Goal: Information Seeking & Learning: Learn about a topic

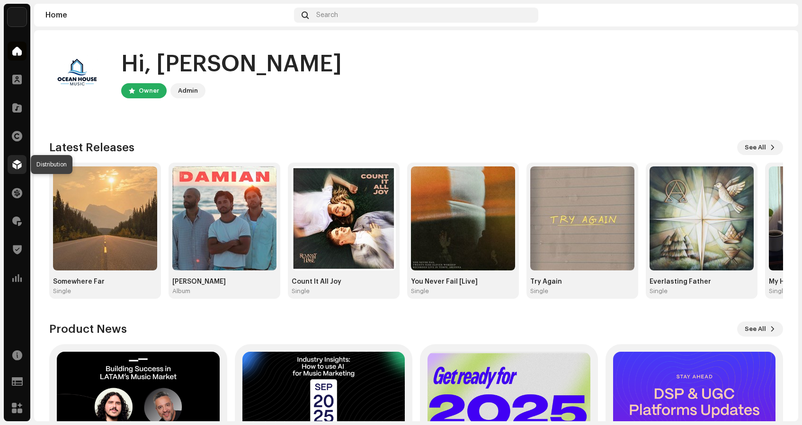
click at [19, 164] on span at bounding box center [16, 165] width 9 height 8
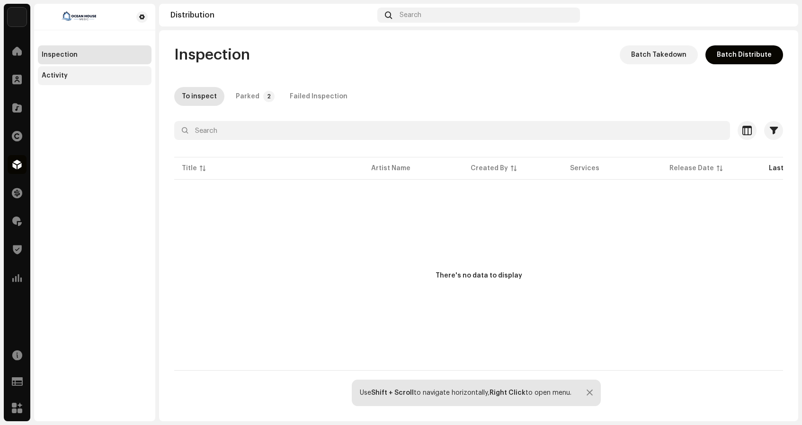
click at [64, 73] on div "Activity" at bounding box center [55, 76] width 26 height 8
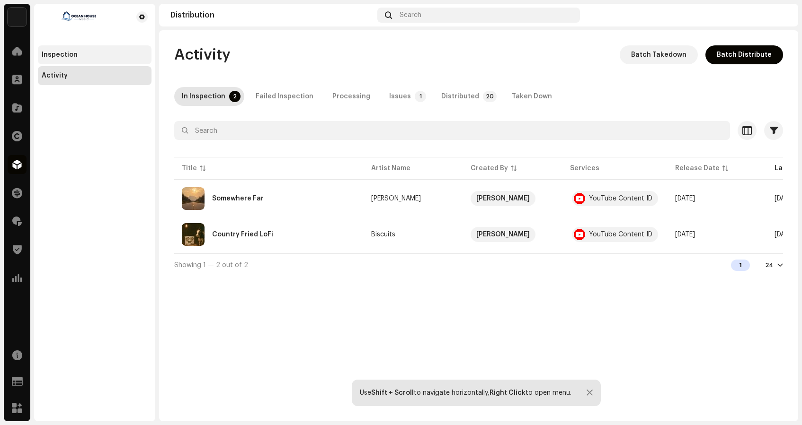
click at [63, 55] on div "Inspection" at bounding box center [60, 55] width 36 height 8
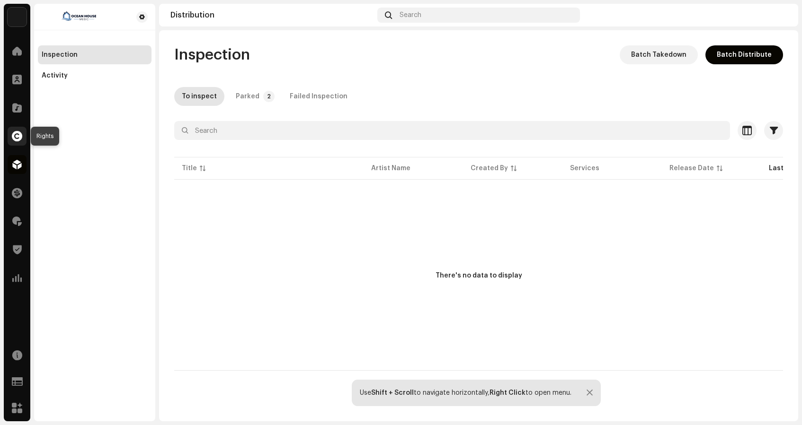
click at [20, 136] on span at bounding box center [17, 136] width 10 height 8
click at [14, 107] on span at bounding box center [16, 108] width 9 height 8
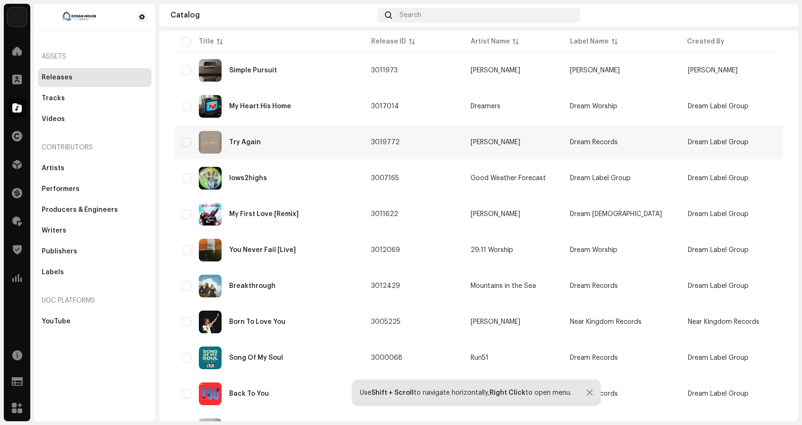
scroll to position [291, 0]
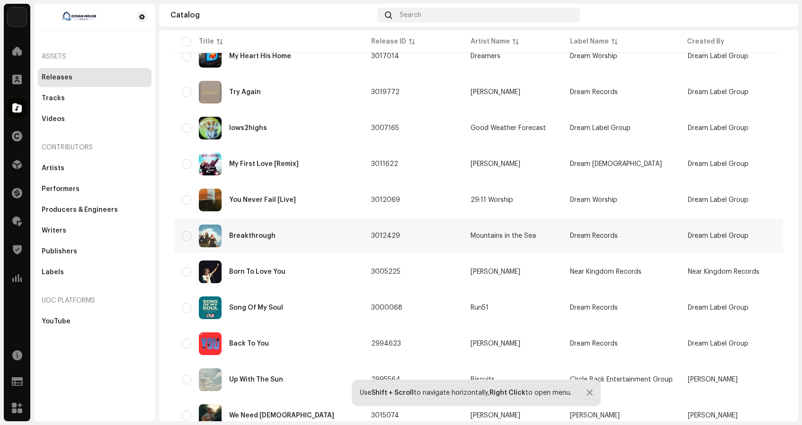
click at [246, 239] on div "Breakthrough" at bounding box center [269, 236] width 174 height 23
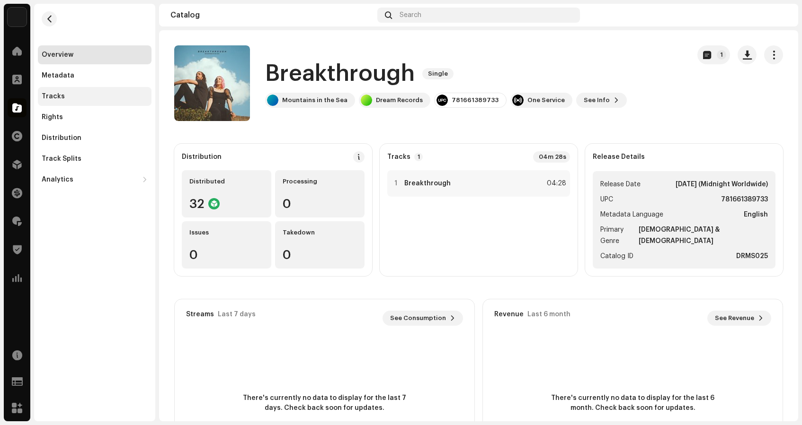
click at [54, 92] on div "Tracks" at bounding box center [95, 96] width 114 height 19
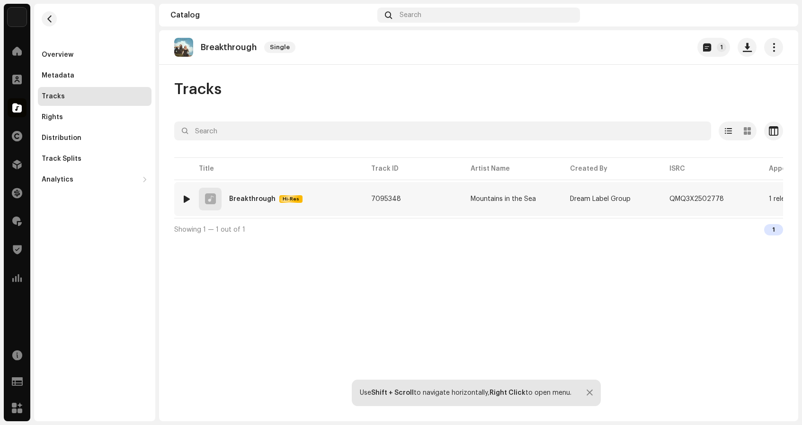
click at [187, 198] on div at bounding box center [186, 199] width 7 height 8
click at [187, 197] on div at bounding box center [186, 199] width 7 height 8
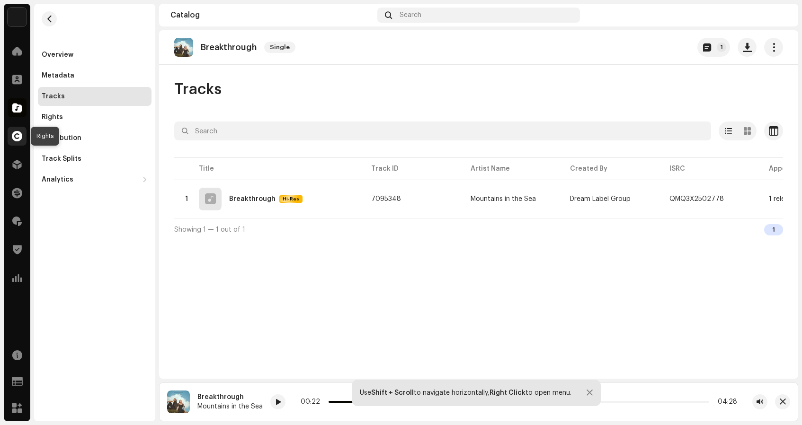
click at [17, 135] on span at bounding box center [17, 136] width 10 height 8
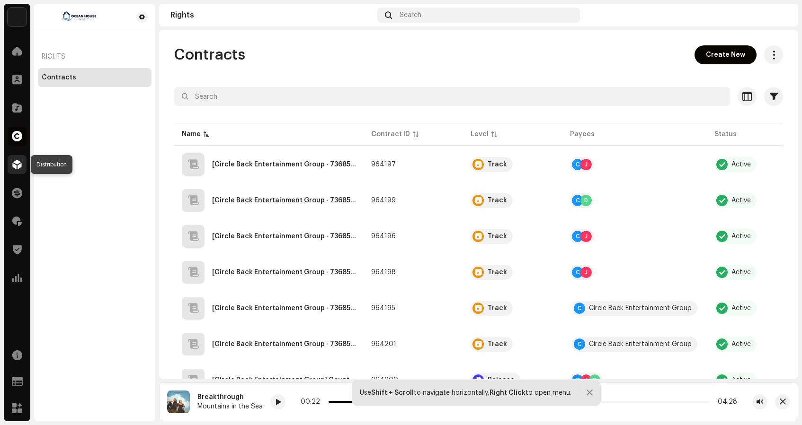
click at [14, 169] on div at bounding box center [17, 164] width 19 height 19
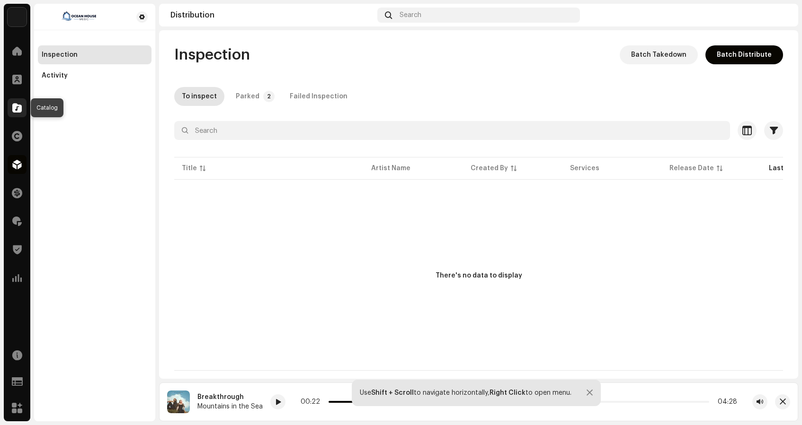
click at [18, 107] on span at bounding box center [16, 108] width 9 height 8
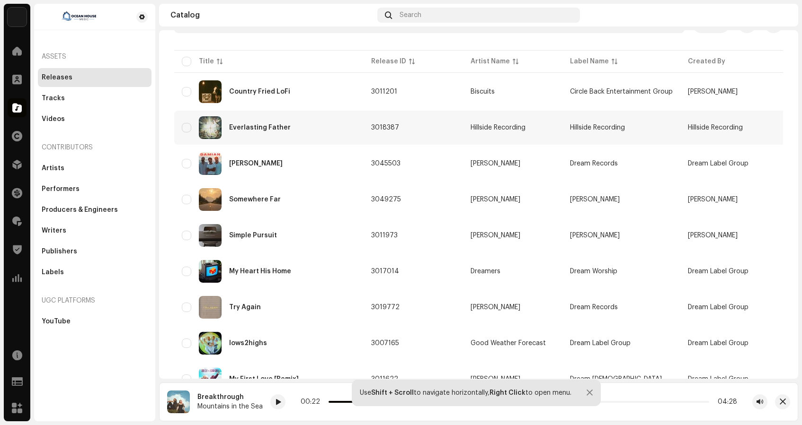
scroll to position [81, 0]
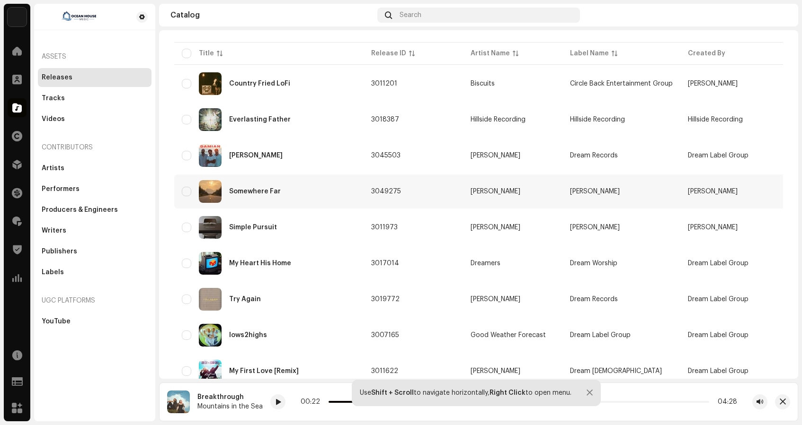
click at [247, 192] on div "Somewhere Far" at bounding box center [255, 191] width 52 height 7
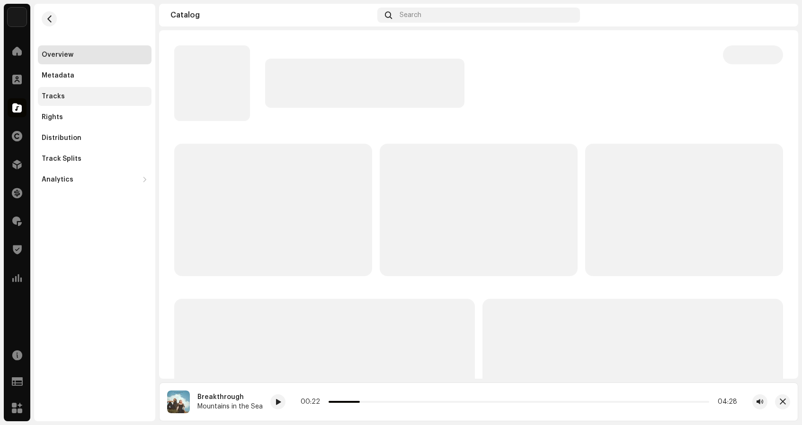
click at [47, 96] on div "Tracks" at bounding box center [53, 97] width 23 height 8
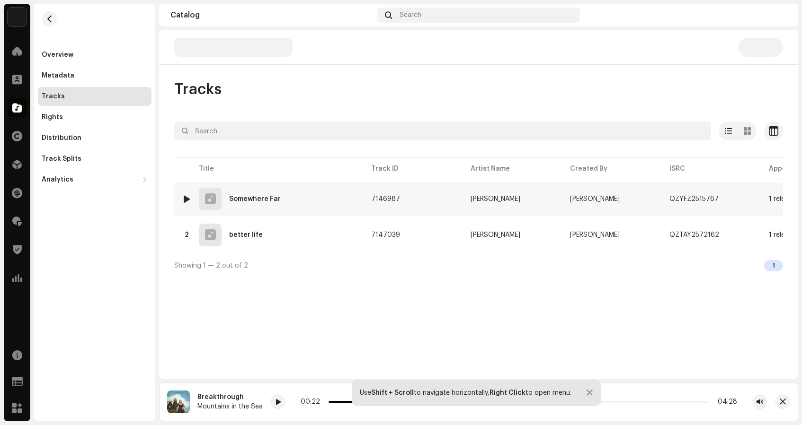
click at [187, 201] on div at bounding box center [186, 199] width 7 height 8
click at [185, 200] on div at bounding box center [186, 199] width 7 height 8
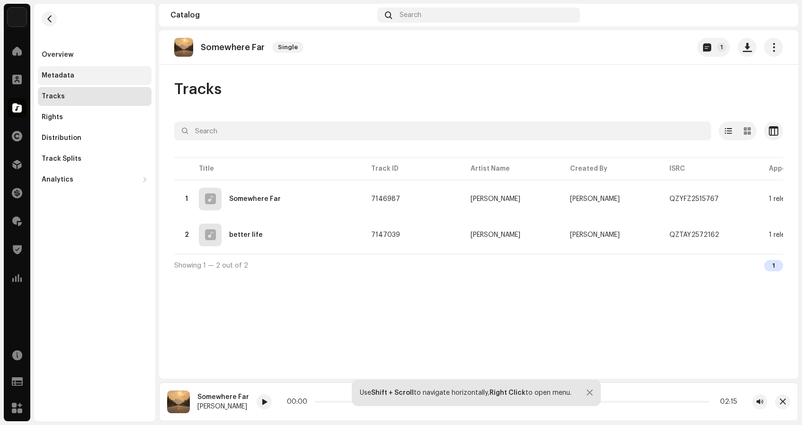
click at [59, 73] on div "Metadata" at bounding box center [58, 76] width 33 height 8
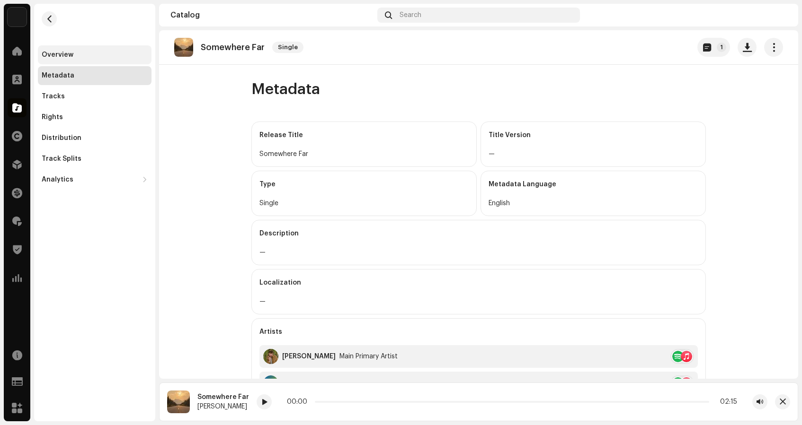
click at [58, 59] on div "Overview" at bounding box center [95, 54] width 114 height 19
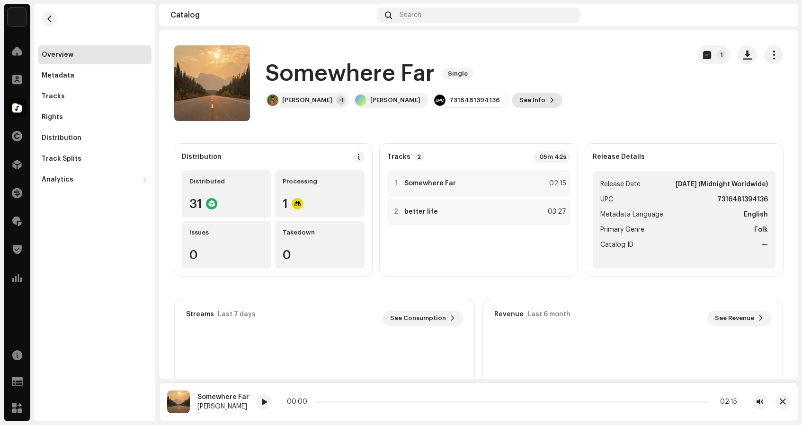
click at [519, 99] on span "See Info" at bounding box center [532, 100] width 26 height 19
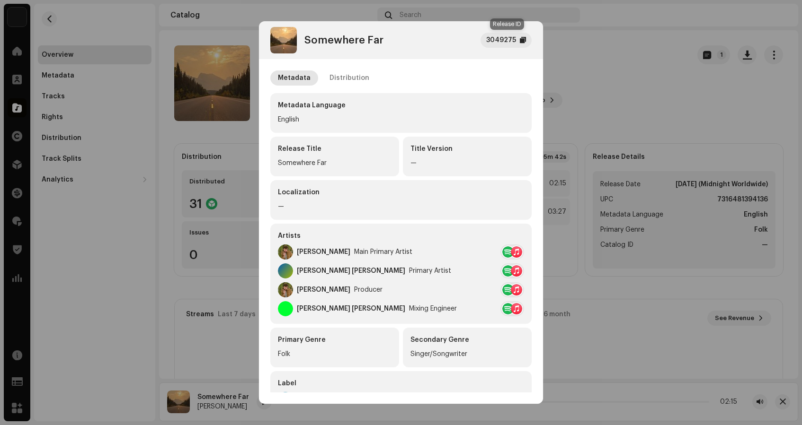
click at [510, 39] on div "3049275" at bounding box center [501, 40] width 30 height 11
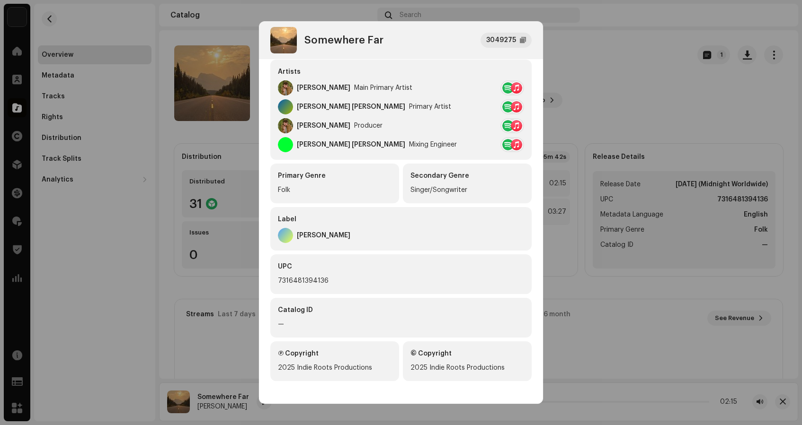
scroll to position [164, 0]
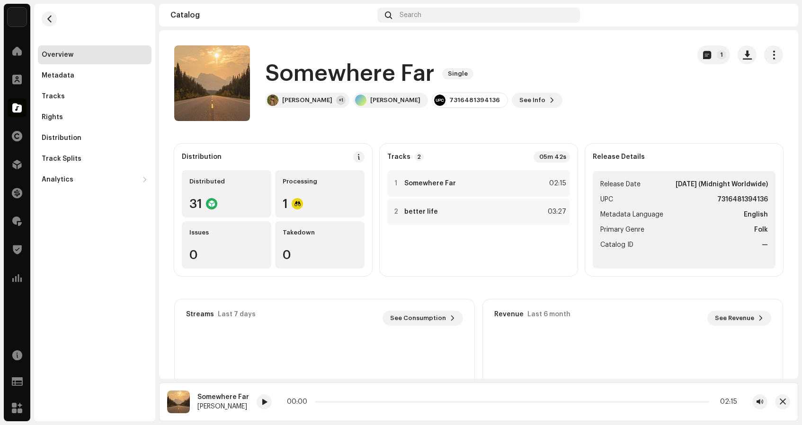
click at [562, 65] on div "Somewhere Far 3049275 Metadata Distribution Metadata Language English Release T…" at bounding box center [401, 212] width 802 height 425
click at [60, 94] on div "Tracks" at bounding box center [53, 97] width 23 height 8
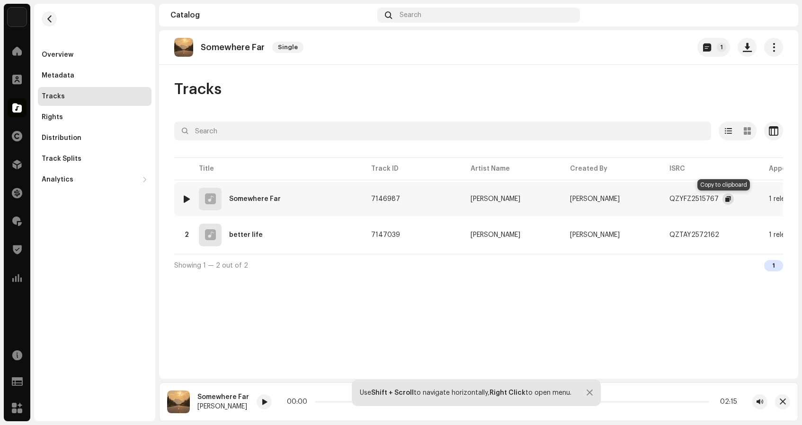
click at [726, 201] on span "button" at bounding box center [728, 199] width 6 height 8
click at [15, 79] on span at bounding box center [16, 80] width 9 height 8
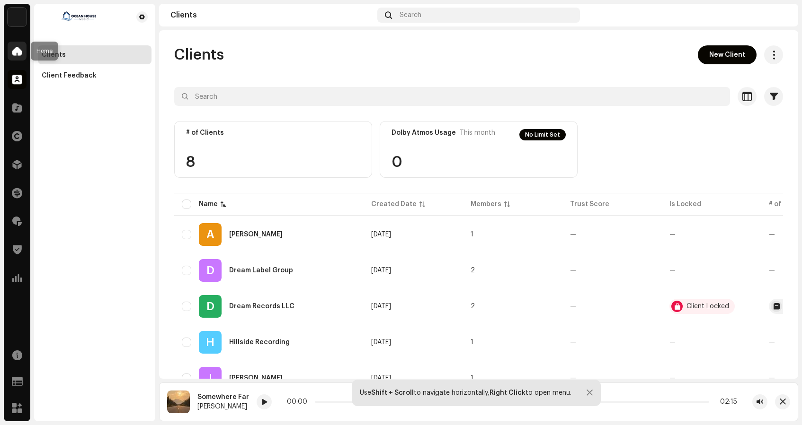
click at [15, 53] on span at bounding box center [16, 51] width 9 height 8
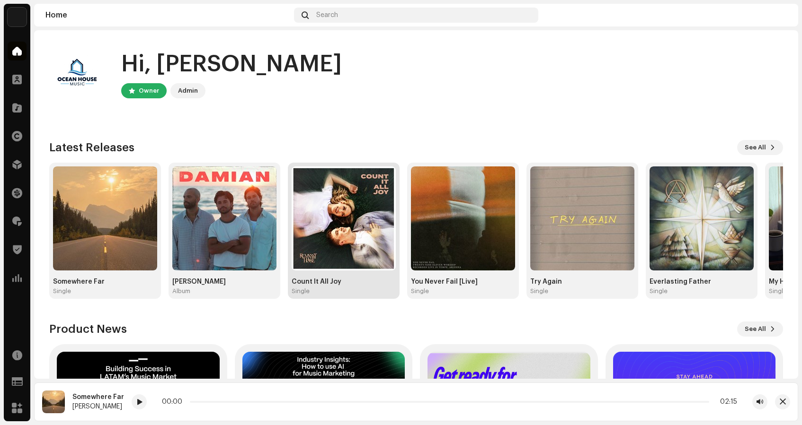
click at [346, 228] on img at bounding box center [343, 219] width 104 height 104
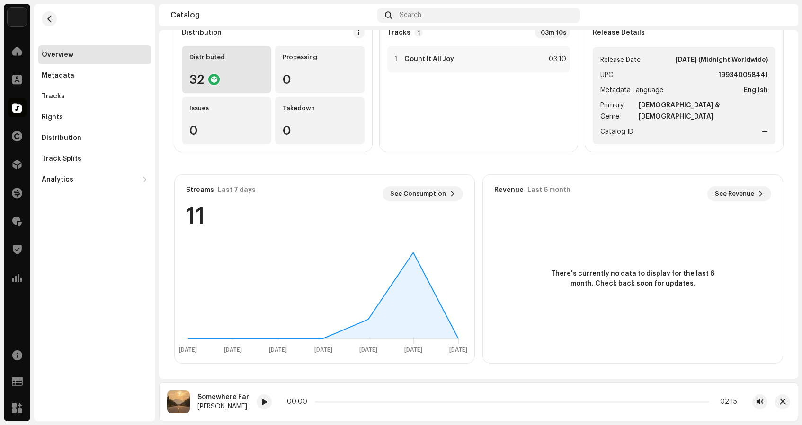
scroll to position [124, 0]
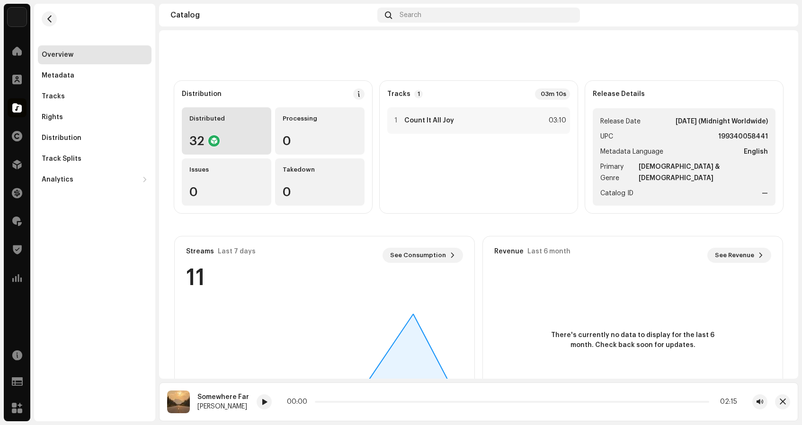
click at [211, 124] on div "Distributed 32" at bounding box center [226, 130] width 89 height 47
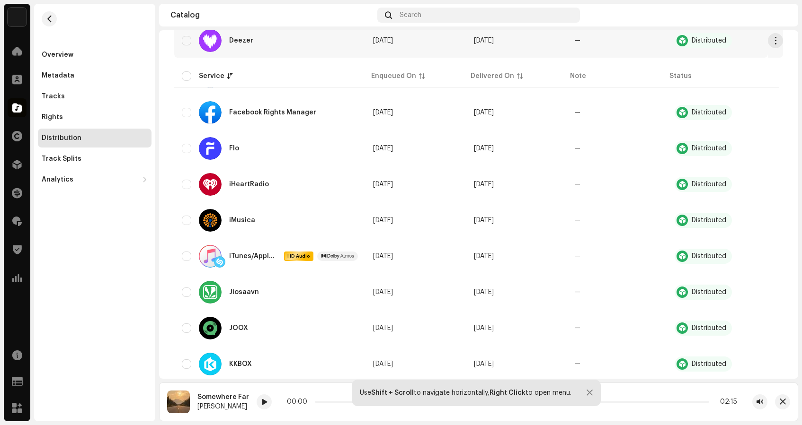
scroll to position [374, 0]
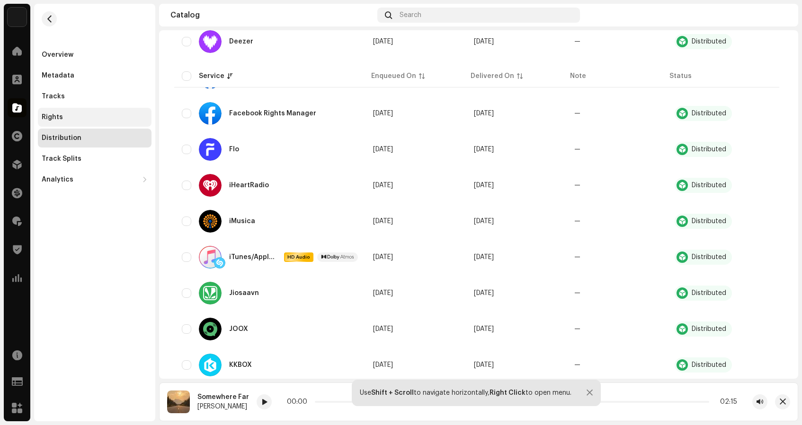
click at [51, 115] on div "Rights" at bounding box center [52, 118] width 21 height 8
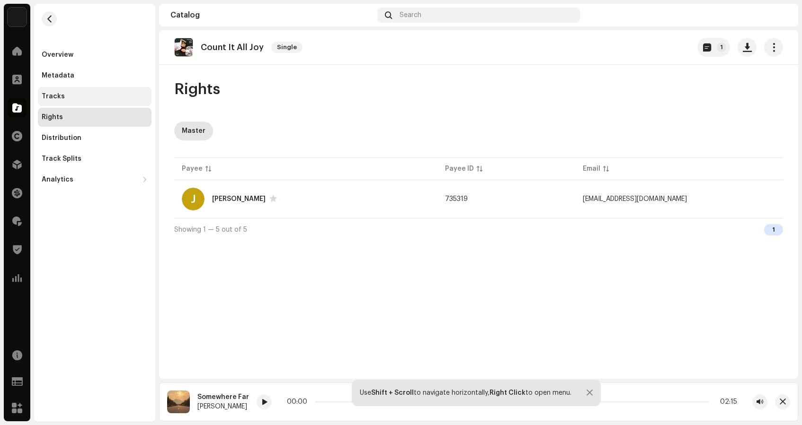
click at [55, 93] on div "Tracks" at bounding box center [53, 97] width 23 height 8
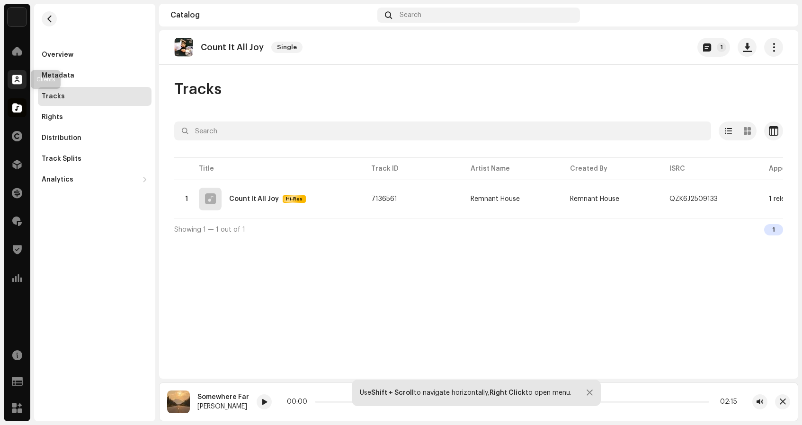
click at [18, 81] on span at bounding box center [16, 80] width 9 height 8
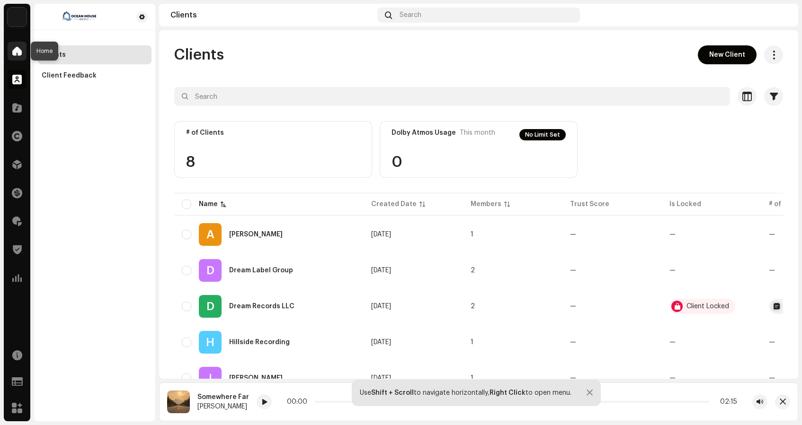
click at [16, 53] on span at bounding box center [16, 51] width 9 height 8
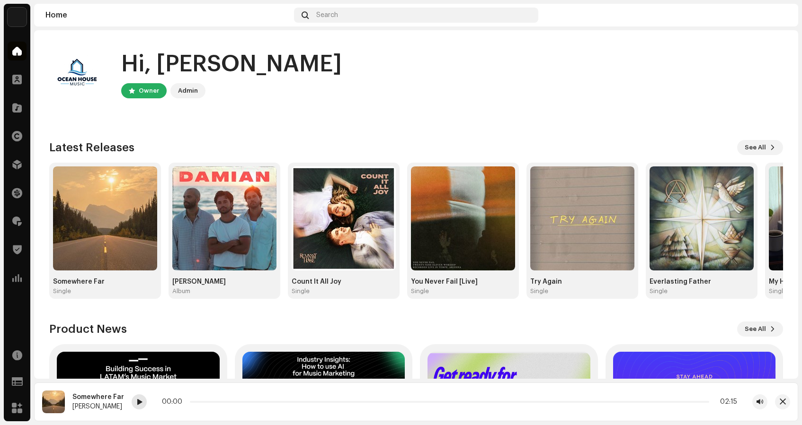
click at [137, 397] on div at bounding box center [139, 402] width 15 height 15
click at [109, 205] on img at bounding box center [105, 219] width 104 height 104
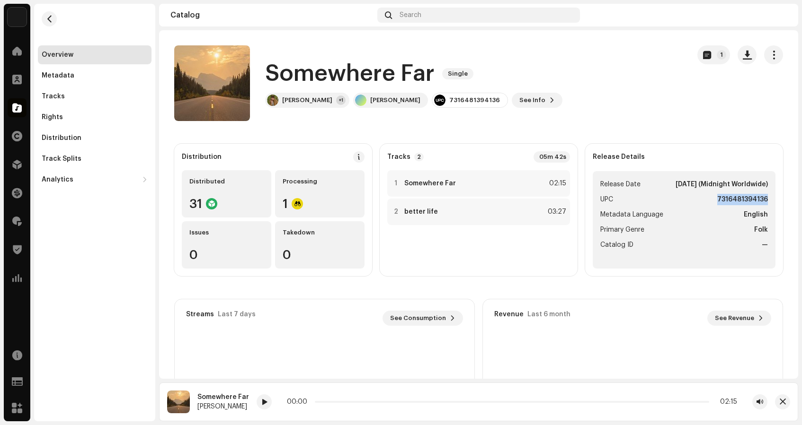
drag, startPoint x: 762, startPoint y: 199, endPoint x: 713, endPoint y: 200, distance: 49.7
click at [713, 200] on ul "Release Date Nov 7, 2025 (Midnight Worldwide) UPC 7316481394136 Metadata Langua…" at bounding box center [683, 219] width 183 height 97
copy strong "7316481394136"
click at [55, 97] on div "Tracks" at bounding box center [53, 97] width 23 height 8
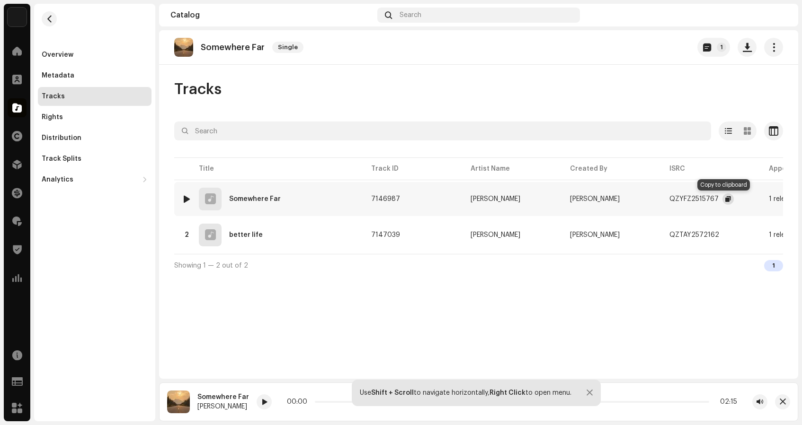
click at [725, 198] on span "button" at bounding box center [728, 199] width 6 height 8
click at [181, 48] on img at bounding box center [183, 47] width 19 height 19
click at [58, 53] on div "Overview" at bounding box center [58, 55] width 32 height 8
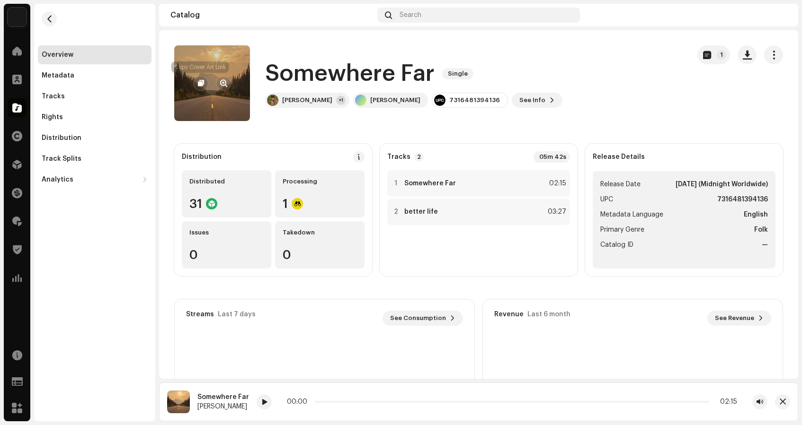
click at [201, 79] on span "button" at bounding box center [201, 83] width 6 height 8
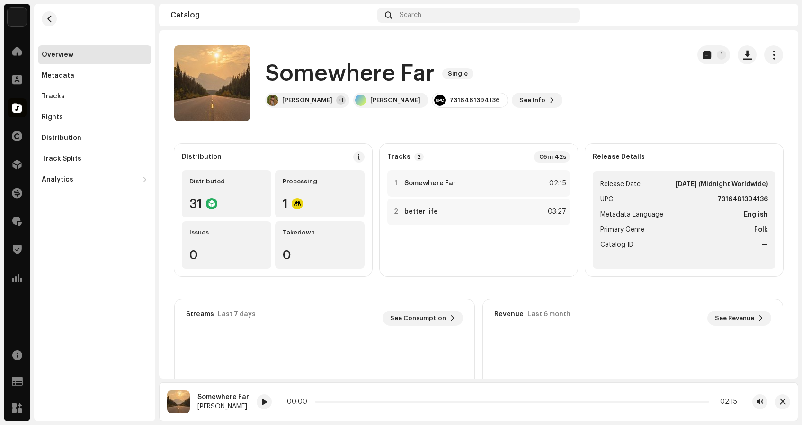
click at [778, 17] on img at bounding box center [778, 15] width 15 height 15
click at [671, 138] on div "Sign Out" at bounding box center [657, 139] width 29 height 8
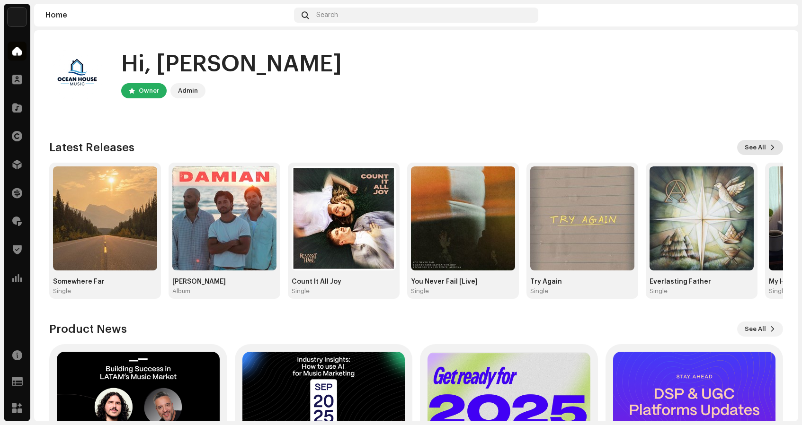
click at [759, 148] on span "See All" at bounding box center [754, 147] width 21 height 19
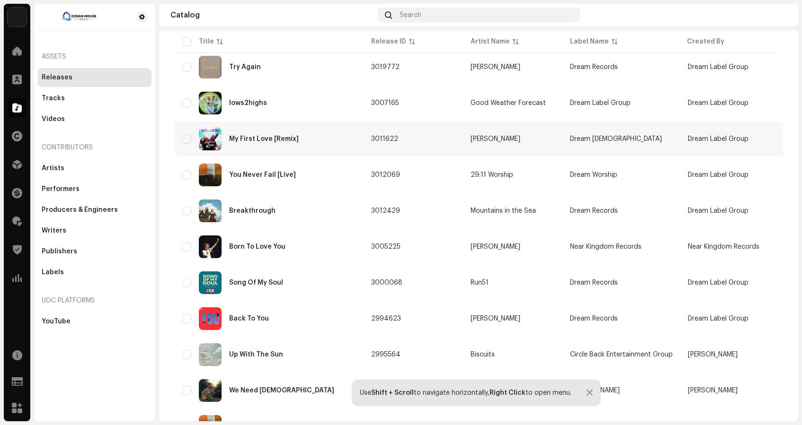
scroll to position [322, 0]
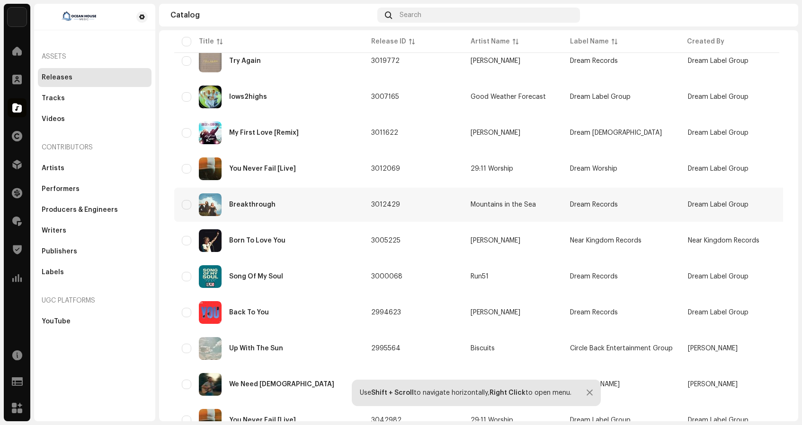
click at [252, 208] on div "Breakthrough" at bounding box center [269, 205] width 174 height 23
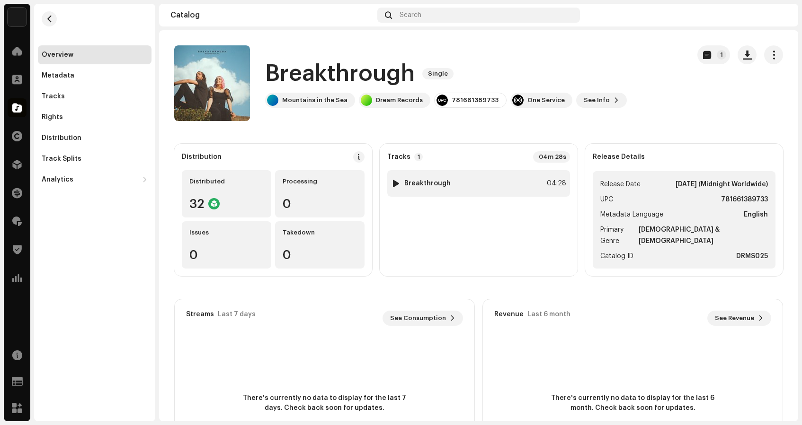
click at [393, 183] on div at bounding box center [395, 184] width 7 height 8
